Goal: Information Seeking & Learning: Learn about a topic

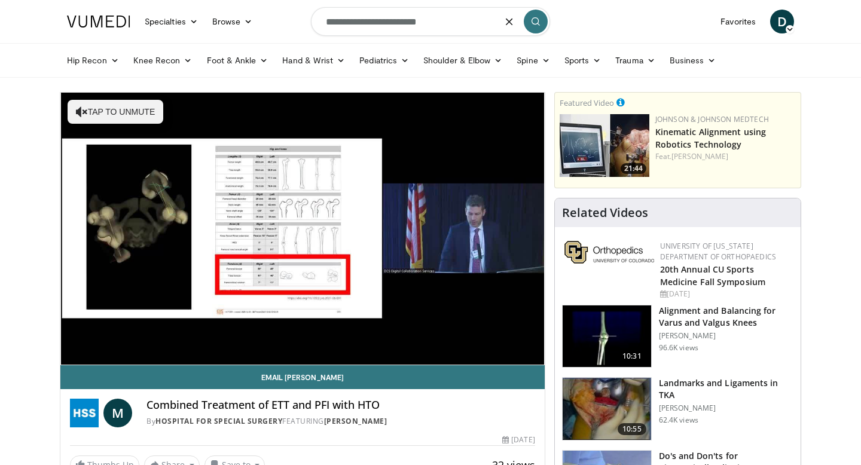
type input "**********"
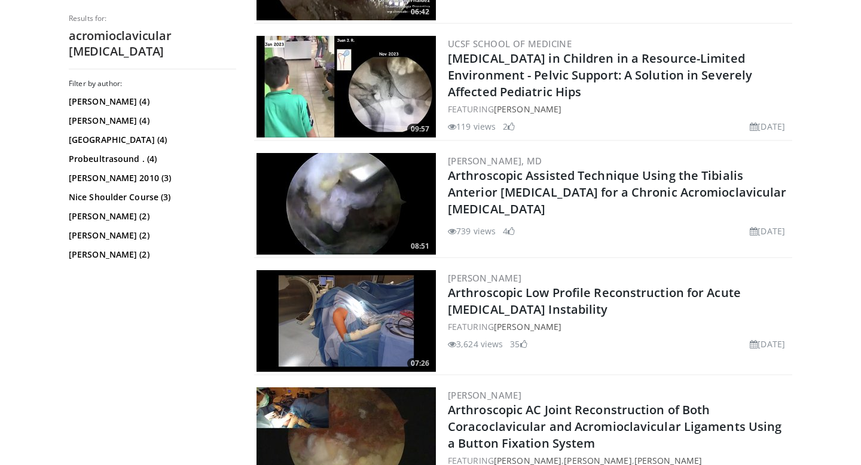
scroll to position [1282, 0]
